Goal: Task Accomplishment & Management: Use online tool/utility

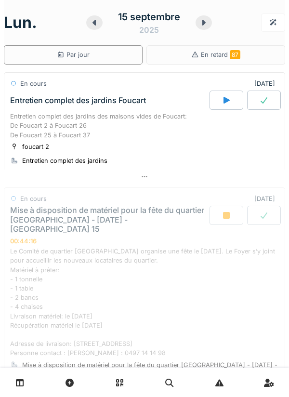
scroll to position [149, 0]
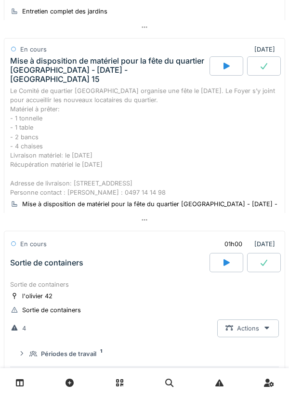
click at [149, 213] on div at bounding box center [145, 220] width 282 height 14
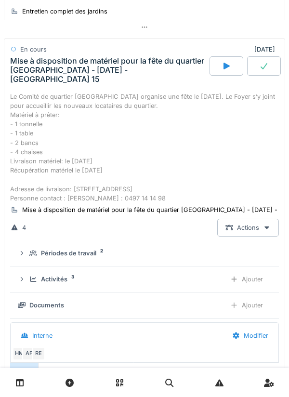
click at [244, 270] on div "Ajouter" at bounding box center [246, 279] width 49 height 18
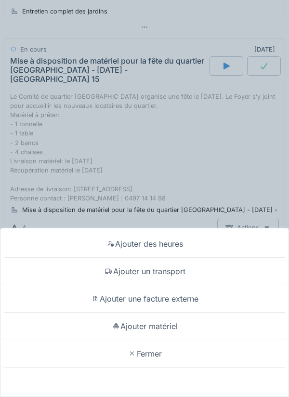
click at [147, 270] on div "Ajouter un transport" at bounding box center [144, 271] width 284 height 27
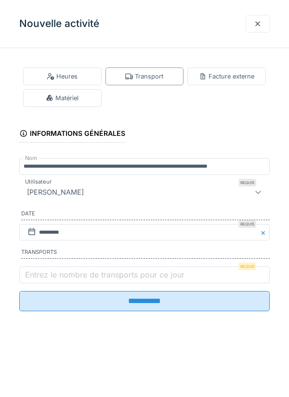
click at [59, 274] on label "Entrez le nombre de transports pour ce jour" at bounding box center [104, 275] width 163 height 12
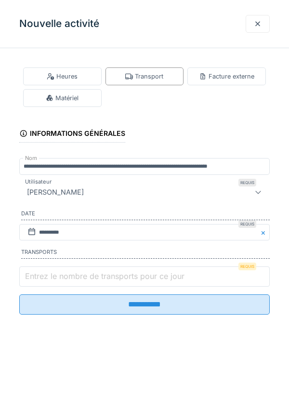
click at [59, 274] on input "Entrez le nombre de transports pour ce jour" at bounding box center [144, 277] width 251 height 20
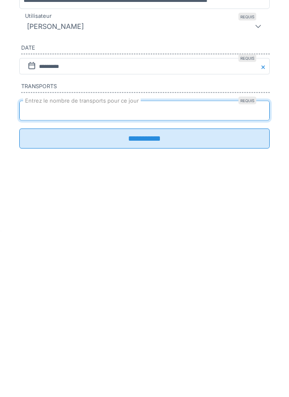
type input "*"
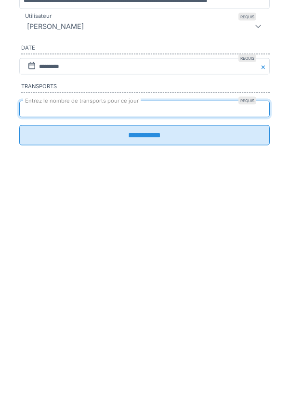
click at [129, 306] on input "**********" at bounding box center [144, 301] width 251 height 20
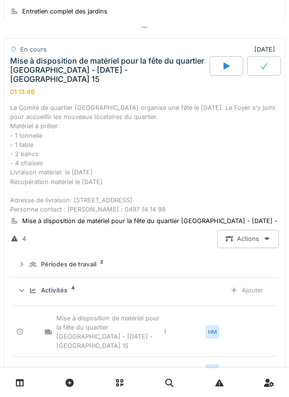
click at [275, 65] on div at bounding box center [264, 65] width 34 height 19
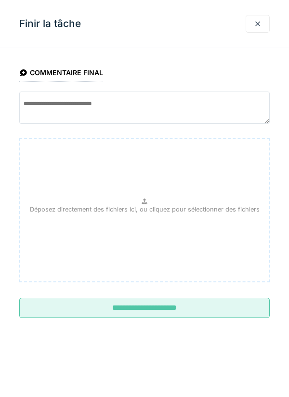
click at [139, 306] on input "**********" at bounding box center [144, 308] width 251 height 20
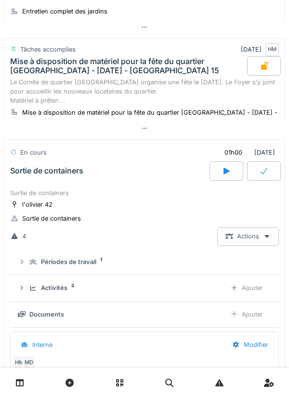
click at [261, 166] on div at bounding box center [264, 170] width 34 height 19
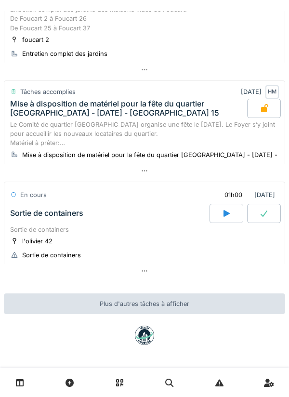
scroll to position [108, 0]
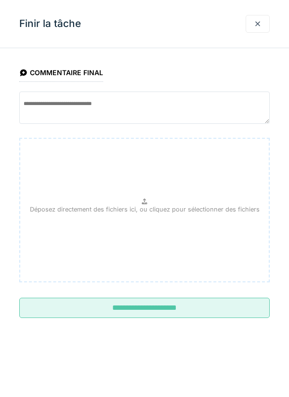
click at [137, 300] on input "**********" at bounding box center [144, 308] width 251 height 20
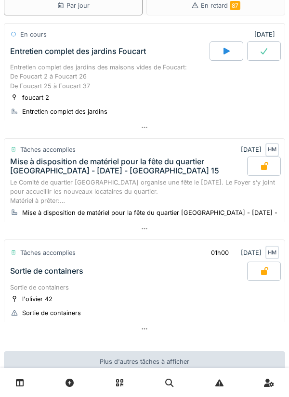
scroll to position [0, 0]
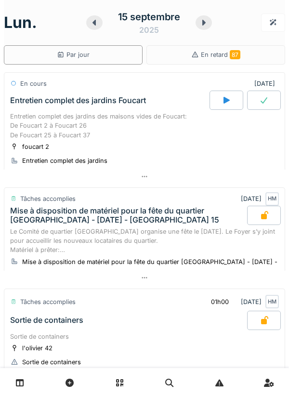
click at [222, 96] on icon at bounding box center [227, 100] width 10 height 8
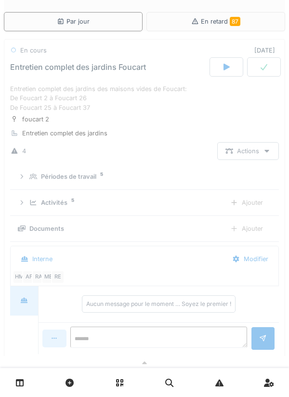
scroll to position [34, 0]
